Goal: Book appointment/travel/reservation

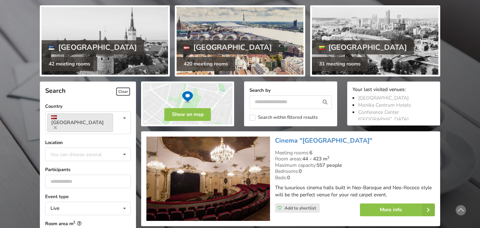
scroll to position [178, 0]
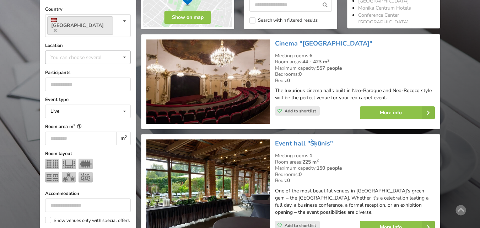
click at [123, 51] on icon at bounding box center [124, 57] width 10 height 13
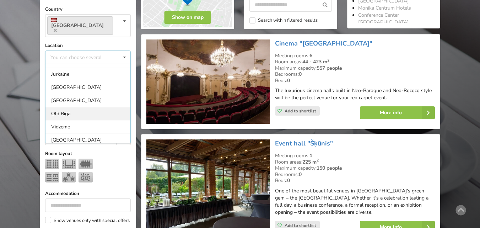
click at [62, 107] on div "Old Riga" at bounding box center [87, 113] width 85 height 13
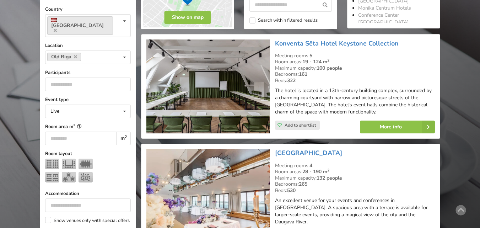
scroll to position [159, 0]
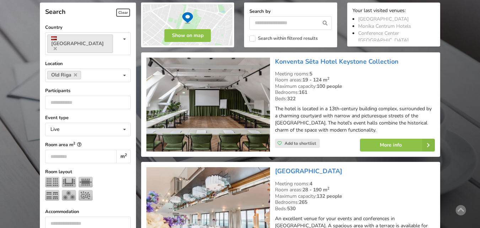
click at [219, 97] on img at bounding box center [207, 105] width 123 height 94
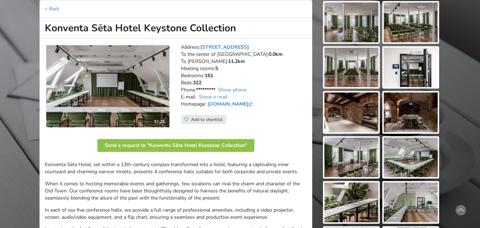
scroll to position [71, 0]
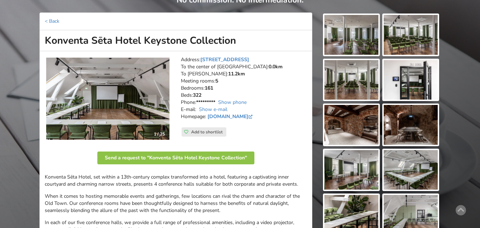
click at [361, 35] on img at bounding box center [351, 35] width 54 height 40
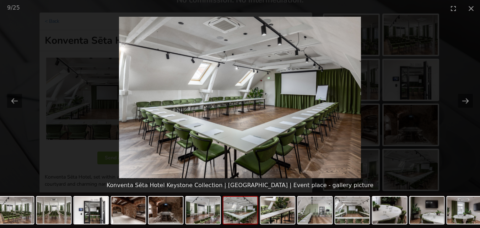
scroll to position [0, 0]
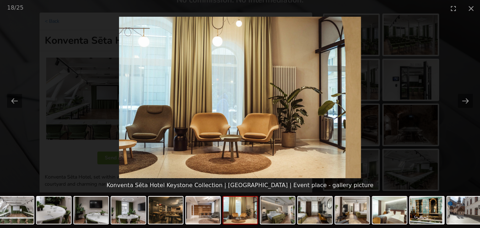
click at [419, 24] on picture at bounding box center [240, 97] width 480 height 161
